Goal: Task Accomplishment & Management: Use online tool/utility

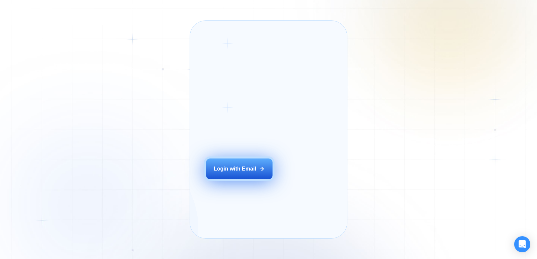
click at [255, 179] on button "Login with Email" at bounding box center [239, 169] width 66 height 21
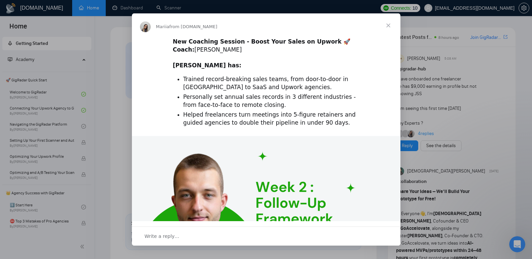
click at [389, 25] on span "Close" at bounding box center [388, 25] width 24 height 24
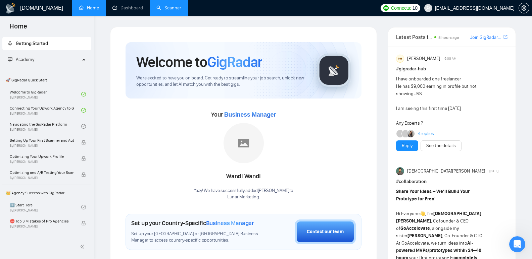
click at [170, 6] on link "Scanner" at bounding box center [168, 8] width 25 height 6
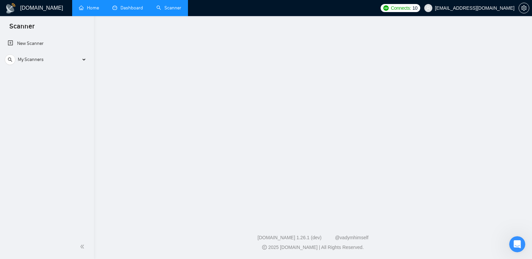
click at [137, 7] on link "Dashboard" at bounding box center [127, 8] width 31 height 6
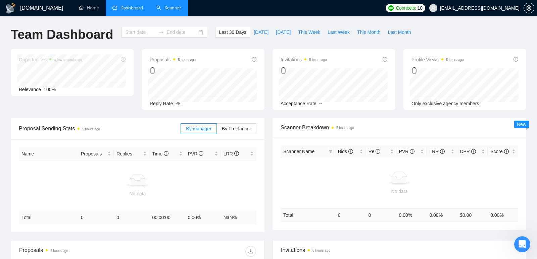
type input "2025-08-27"
type input "2025-09-26"
